Goal: Task Accomplishment & Management: Complete application form

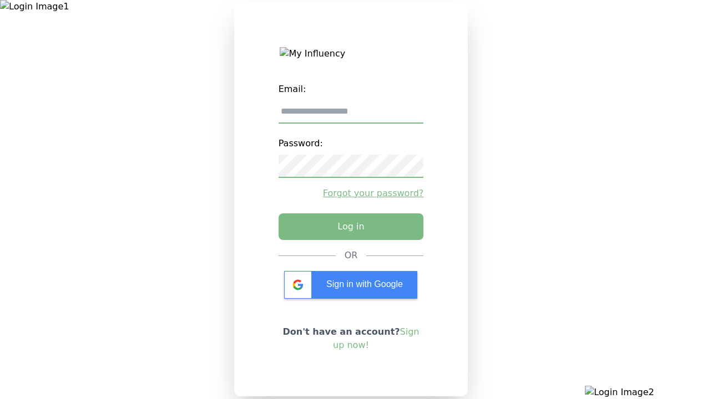
click at [351, 116] on input "email" at bounding box center [350, 111] width 145 height 23
type input "**********"
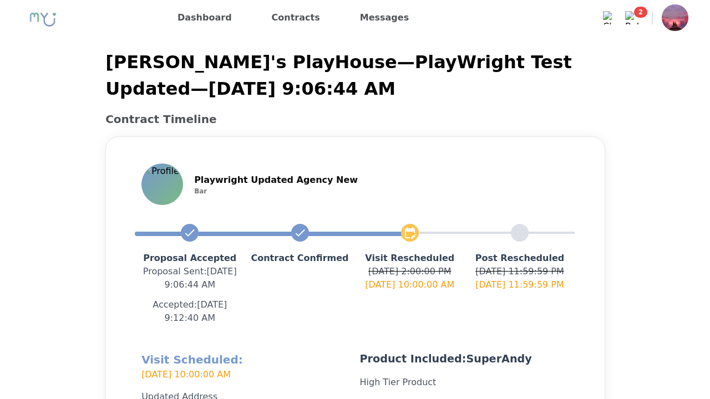
scroll to position [264, 0]
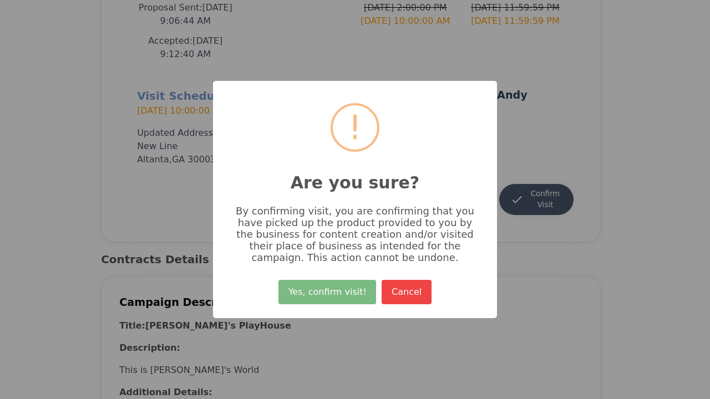
click at [329, 296] on button "Yes, confirm visit!" at bounding box center [327, 292] width 98 height 24
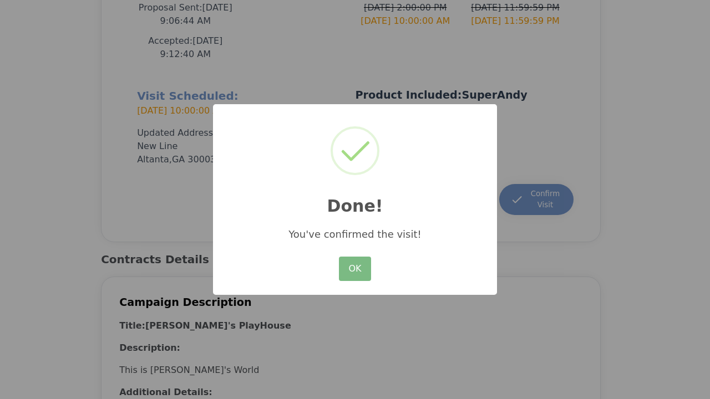
click at [355, 270] on button "OK" at bounding box center [355, 269] width 32 height 24
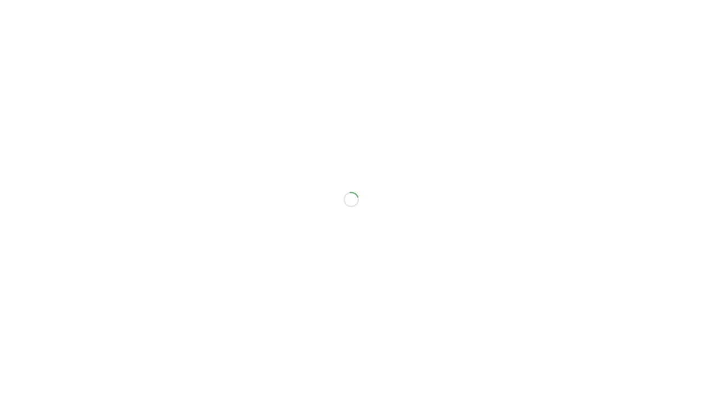
scroll to position [251, 0]
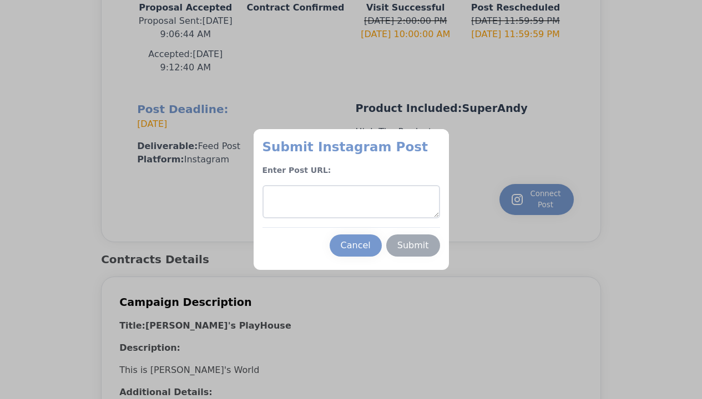
click at [351, 202] on textarea at bounding box center [351, 201] width 178 height 33
type textarea "**********"
click at [413, 246] on div "Submit" at bounding box center [413, 245] width 32 height 13
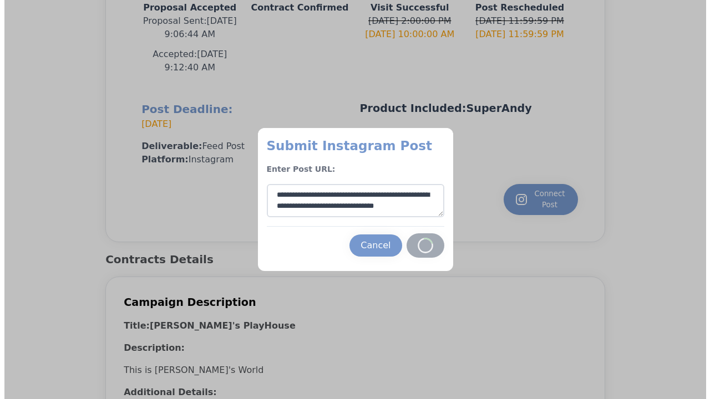
scroll to position [6, 0]
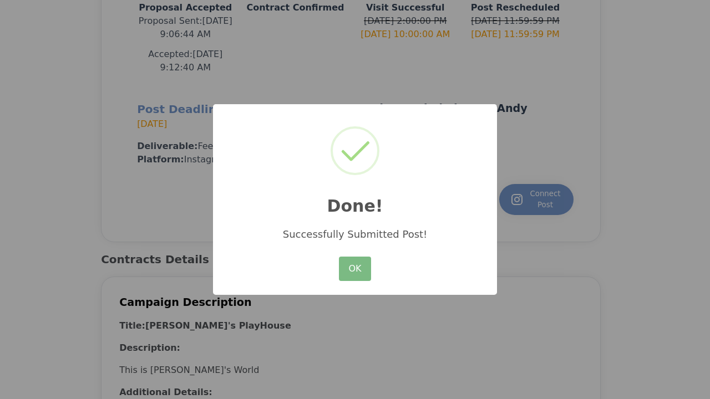
click at [355, 270] on button "OK" at bounding box center [355, 269] width 32 height 24
